Goal: Transaction & Acquisition: Purchase product/service

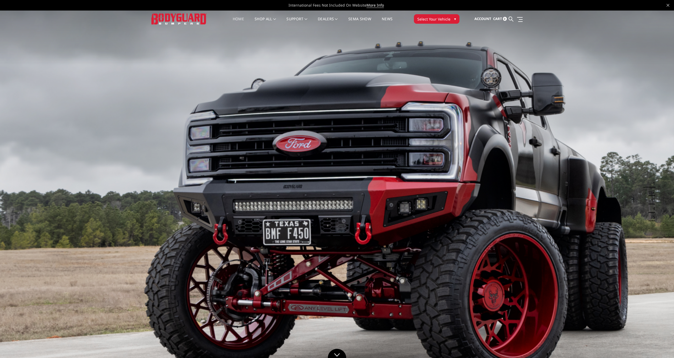
click at [440, 20] on span "Select Your Vehicle" at bounding box center [433, 19] width 33 height 6
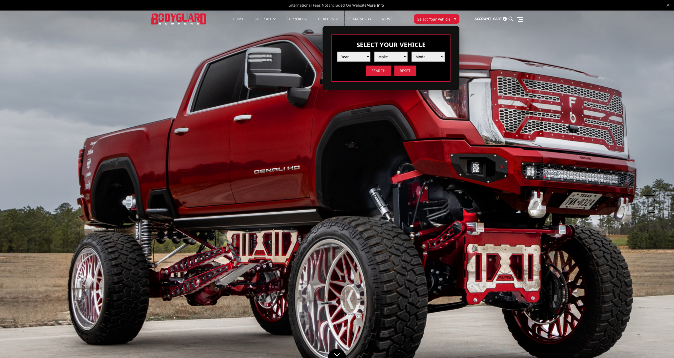
select select "yr_2023"
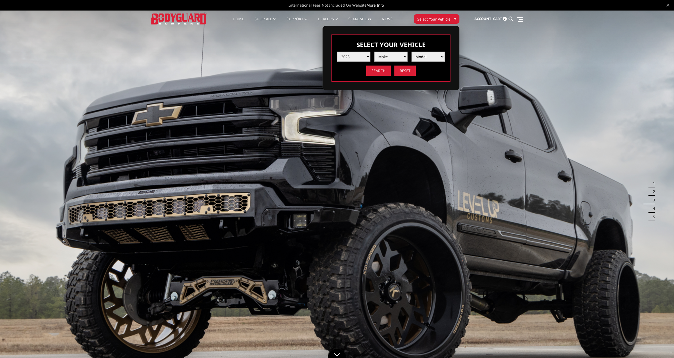
select select "mk_ford"
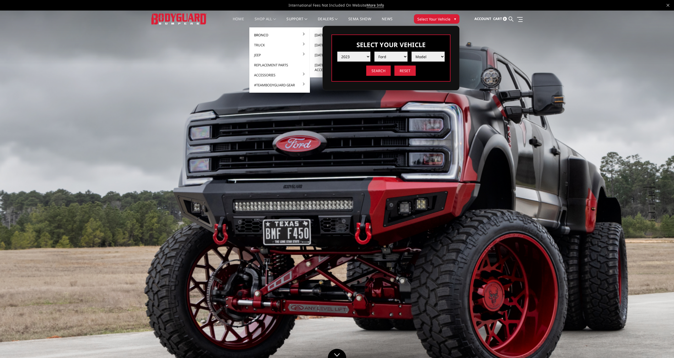
click at [316, 32] on link "[DATE]-[DATE] Bronco Front" at bounding box center [340, 35] width 56 height 10
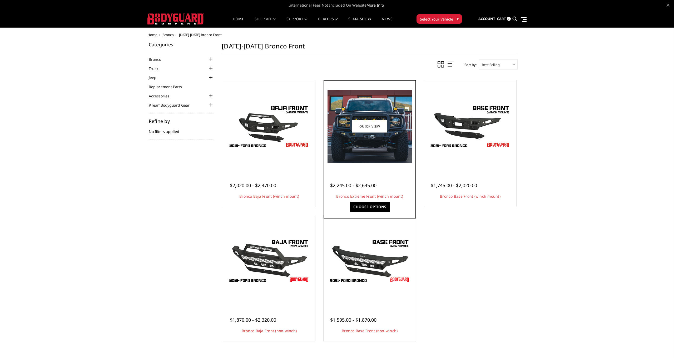
click at [346, 113] on img at bounding box center [369, 126] width 84 height 73
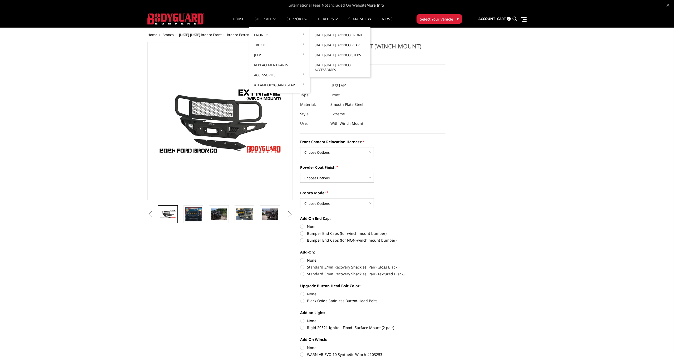
click at [325, 42] on link "[DATE]-[DATE] Bronco Rear" at bounding box center [340, 45] width 56 height 10
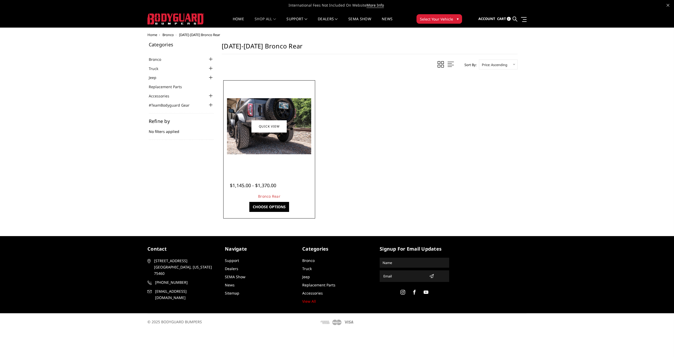
click at [246, 136] on img at bounding box center [269, 126] width 84 height 56
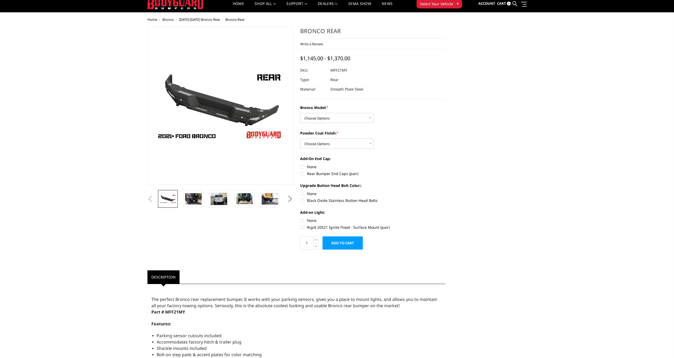
scroll to position [18, 0]
